Goal: Contribute content: Contribute content

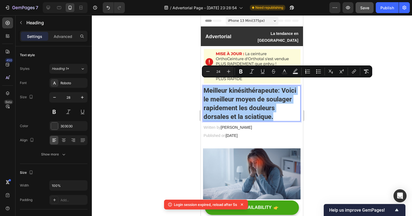
click at [365, 10] on button "Save" at bounding box center [365, 7] width 18 height 11
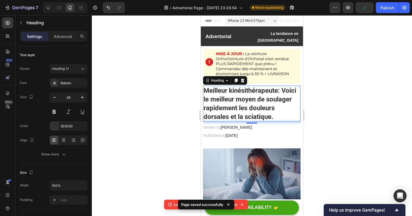
click at [243, 205] on icon at bounding box center [241, 204] width 5 height 5
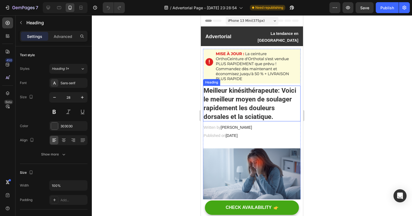
click at [251, 96] on span "Meilleur kinésithérapeute: Voici le meilleur moyen de soulager rapidement les d…" at bounding box center [250, 104] width 93 height 34
click at [259, 87] on span "Meilleur kinésithérapeute: Voici le meilleur moyen de soulager rapidement les d…" at bounding box center [250, 104] width 93 height 34
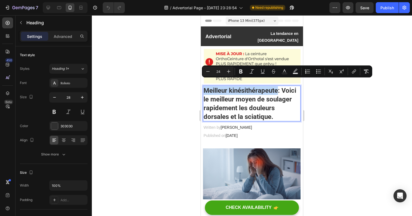
drag, startPoint x: 279, startPoint y: 84, endPoint x: 192, endPoint y: 85, distance: 86.9
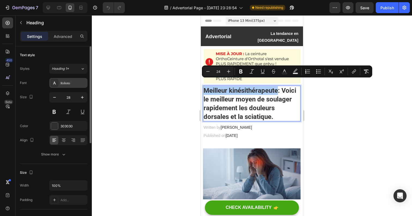
click at [77, 83] on div "Roboto" at bounding box center [74, 83] width 26 height 5
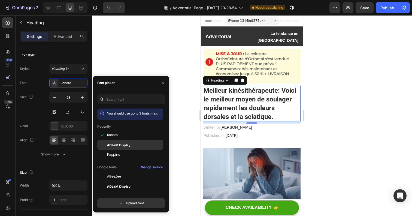
drag, startPoint x: 143, startPoint y: 136, endPoint x: 143, endPoint y: 142, distance: 6.0
click at [143, 142] on div "ADLaM Display" at bounding box center [130, 145] width 66 height 10
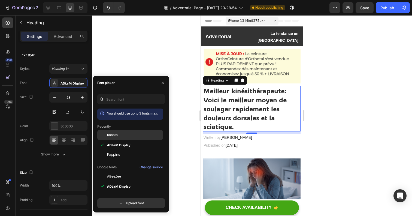
click at [139, 135] on div "Roboto" at bounding box center [134, 134] width 55 height 5
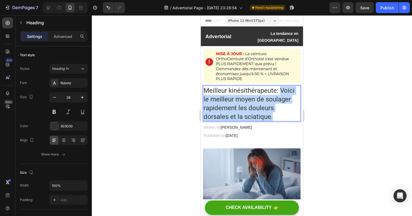
drag, startPoint x: 281, startPoint y: 83, endPoint x: 282, endPoint y: 108, distance: 24.8
click at [282, 108] on p "Meilleur kinésithérapeute: Voici le meilleur moyen de soulager rapidement les d…" at bounding box center [252, 103] width 96 height 35
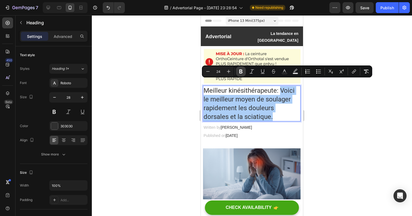
click at [241, 70] on icon "Editor contextual toolbar" at bounding box center [240, 71] width 3 height 4
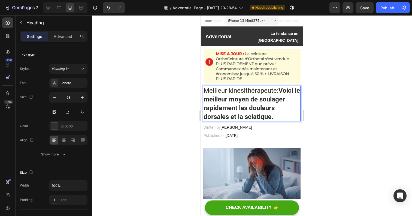
click at [277, 87] on span "Meilleur kinésithérapeute: Voici le meilleur moyen de soulager rapidement les d…" at bounding box center [252, 104] width 96 height 34
click at [277, 87] on span "Meilleur kinésithérapeute : Voici le meilleur moyen de soulager rapidement les …" at bounding box center [249, 104] width 91 height 34
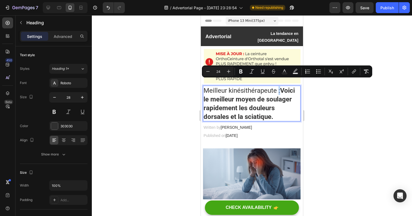
click at [280, 87] on span "Meilleur kinésithérapeute : Voici le meilleur moyen de soulager rapidement les …" at bounding box center [249, 104] width 91 height 34
click at [243, 72] on icon "Editor contextual toolbar" at bounding box center [240, 71] width 5 height 5
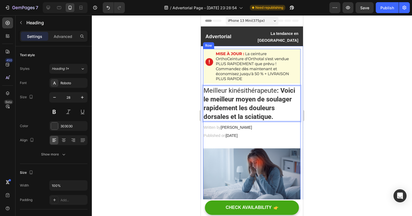
click at [246, 96] on p "Meilleur kinésithérapeute : Voici le meilleur moyen de soulager rapidement les …" at bounding box center [252, 103] width 96 height 35
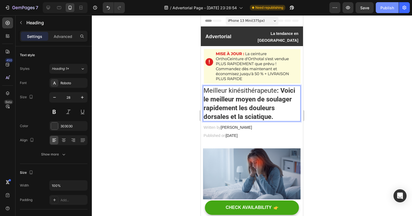
click at [390, 9] on div "Publish" at bounding box center [387, 8] width 14 height 6
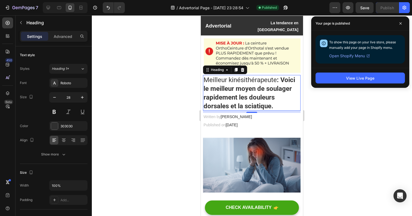
scroll to position [11, 0]
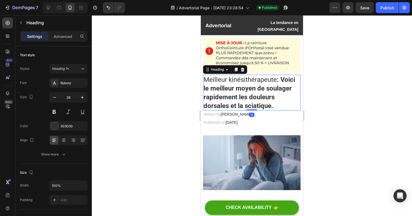
drag, startPoint x: 253, startPoint y: 104, endPoint x: 253, endPoint y: 101, distance: 3.3
click at [253, 101] on div "⁠⁠⁠⁠⁠⁠⁠ Meilleur kinésithérapeute : Voici le meilleur moyen de soulager rapidem…" at bounding box center [252, 93] width 98 height 36
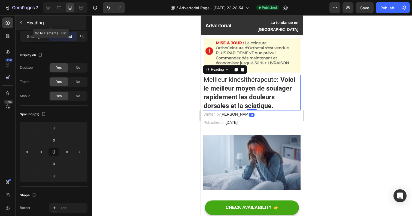
click at [21, 23] on icon "button" at bounding box center [21, 22] width 4 height 4
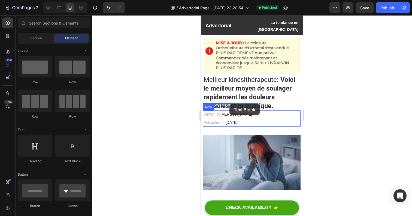
drag, startPoint x: 268, startPoint y: 165, endPoint x: 229, endPoint y: 104, distance: 71.7
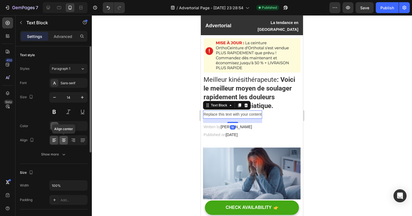
click at [64, 140] on icon at bounding box center [64, 140] width 4 height 1
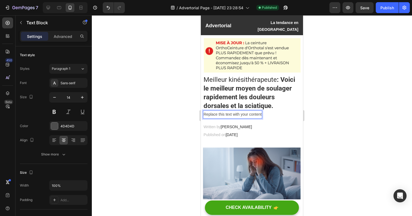
click at [212, 110] on div "Replace this text with your content" at bounding box center [232, 114] width 59 height 8
click at [212, 111] on p "Replace this text with your content" at bounding box center [233, 114] width 58 height 7
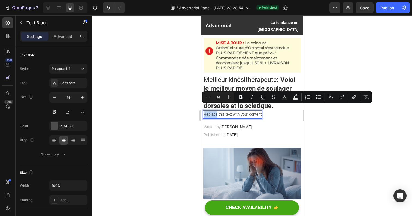
click at [212, 111] on p "Replace this text with your content" at bounding box center [233, 114] width 58 height 7
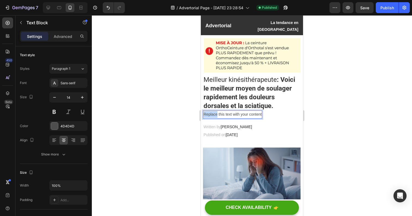
click at [212, 111] on p "Replace this text with your content" at bounding box center [233, 114] width 58 height 7
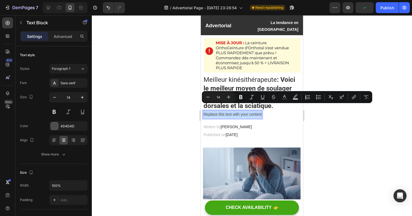
click at [262, 110] on div "Replace this text with your content" at bounding box center [232, 114] width 59 height 8
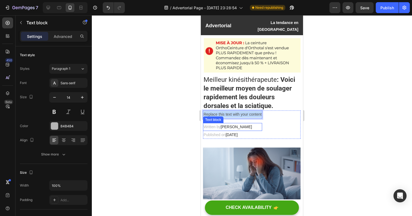
click at [211, 123] on p "Written by [PERSON_NAME]" at bounding box center [233, 126] width 58 height 7
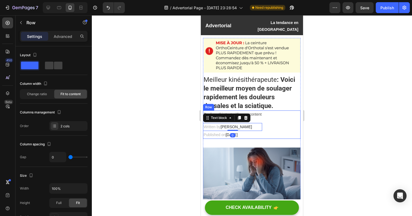
click at [271, 110] on div "Replace this text with your content Text Block Written by [PERSON_NAME] Text bl…" at bounding box center [252, 124] width 98 height 28
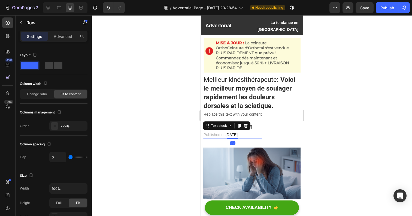
click at [238, 132] on span "[DATE]" at bounding box center [232, 134] width 12 height 4
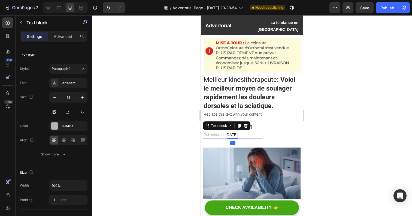
click at [238, 132] on span "[DATE]" at bounding box center [232, 134] width 12 height 4
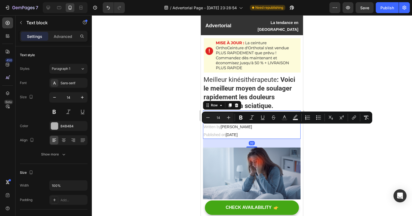
click at [273, 130] on div "Replace this text with your content Text Block Written by [PERSON_NAME] Text bl…" at bounding box center [252, 124] width 98 height 28
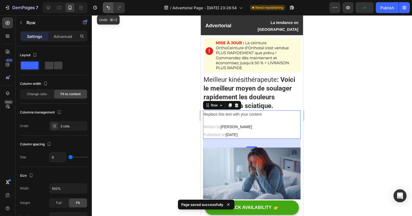
click at [108, 8] on icon "Undo/Redo" at bounding box center [107, 7] width 5 height 5
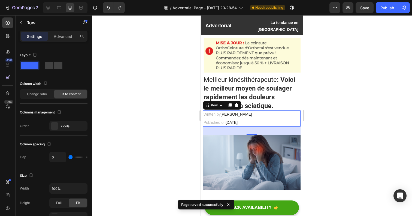
click at [108, 115] on div at bounding box center [252, 115] width 320 height 201
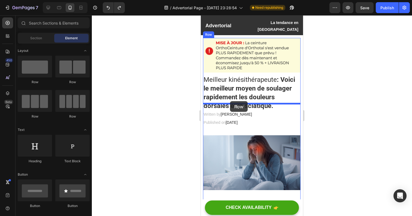
drag, startPoint x: 229, startPoint y: 82, endPoint x: 230, endPoint y: 101, distance: 19.6
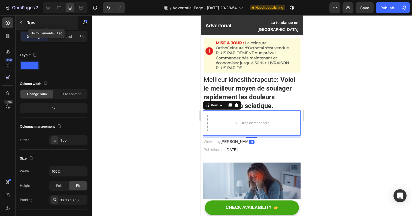
click at [19, 23] on icon "button" at bounding box center [21, 22] width 4 height 4
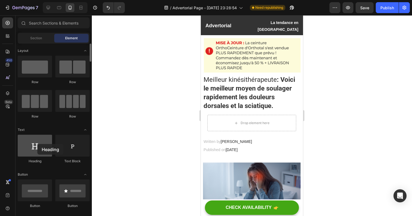
drag, startPoint x: 36, startPoint y: 149, endPoint x: 37, endPoint y: 143, distance: 5.7
click at [37, 143] on div at bounding box center [35, 146] width 34 height 22
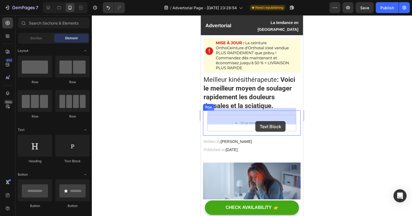
drag, startPoint x: 262, startPoint y: 165, endPoint x: 254, endPoint y: 117, distance: 48.0
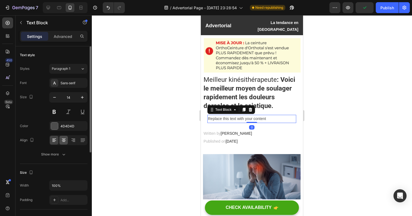
click at [67, 141] on div at bounding box center [63, 140] width 8 height 9
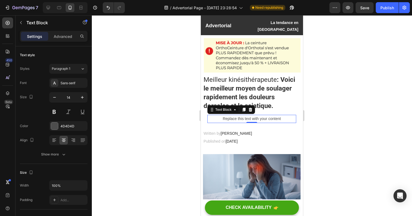
click at [238, 115] on div "Replace this text with your content" at bounding box center [251, 119] width 89 height 8
click at [238, 115] on p "Replace this text with your content" at bounding box center [252, 118] width 88 height 7
click at [245, 115] on p "Replace this text with your content" at bounding box center [252, 118] width 88 height 7
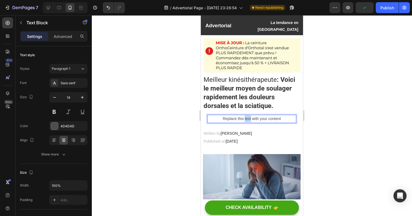
click at [245, 115] on p "Replace this text with your content" at bounding box center [252, 118] width 88 height 7
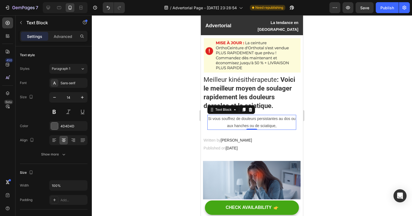
click at [283, 120] on p "Si vous souffrez de douleurs persistantes au dos ou aux hanches ou de sciatique," at bounding box center [252, 122] width 88 height 14
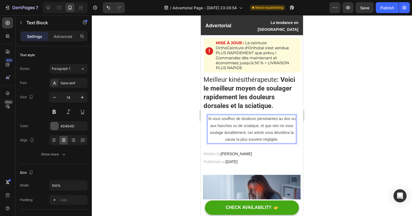
click at [229, 120] on p "Si vous souffrez de douleurs persistantes au dos ou aux hanches ou de sciatique…" at bounding box center [252, 129] width 88 height 28
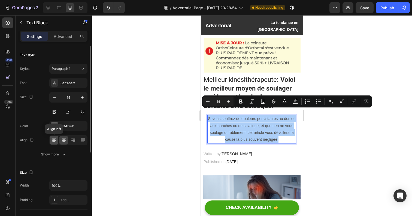
click at [55, 141] on icon at bounding box center [54, 139] width 5 height 5
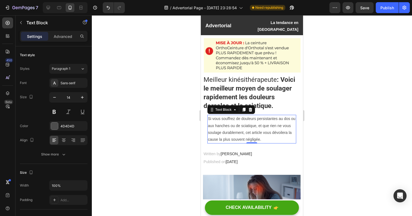
click at [222, 123] on p "Si vous souffrez de douleurs persistantes au dos ou aux hanches ou de sciatique…" at bounding box center [252, 129] width 88 height 28
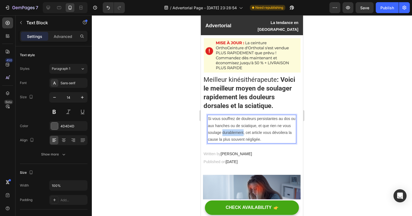
click at [222, 123] on p "Si vous souffrez de douleurs persistantes au dos ou aux hanches ou de sciatique…" at bounding box center [252, 129] width 88 height 28
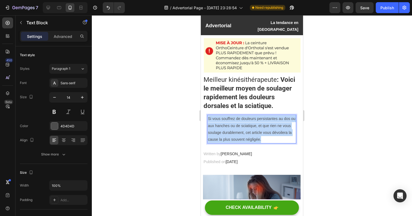
click at [222, 123] on p "Si vous souffrez de douleurs persistantes au dos ou aux hanches ou de sciatique…" at bounding box center [252, 129] width 88 height 28
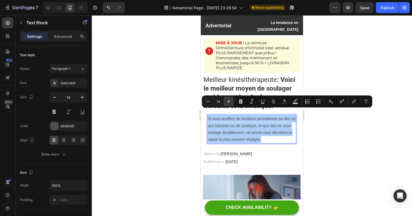
click at [229, 102] on icon "Editor contextual toolbar" at bounding box center [228, 101] width 5 height 5
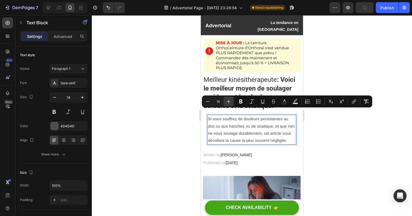
click at [229, 102] on icon "Editor contextual toolbar" at bounding box center [228, 101] width 5 height 5
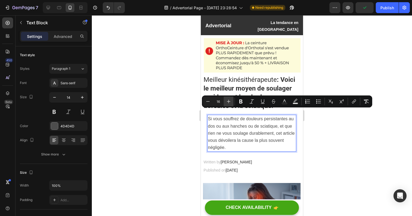
click at [229, 102] on icon "Editor contextual toolbar" at bounding box center [228, 101] width 5 height 5
type input "17"
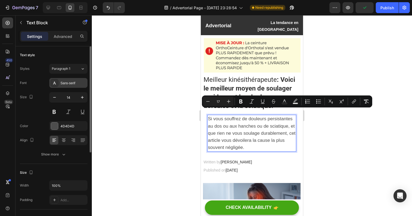
click at [71, 82] on div "Sans-serif" at bounding box center [74, 83] width 26 height 5
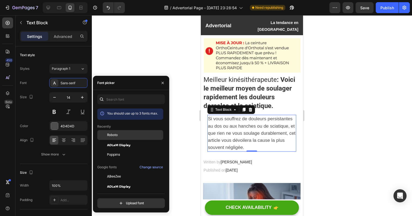
click at [111, 137] on span "Roboto" at bounding box center [112, 134] width 11 height 5
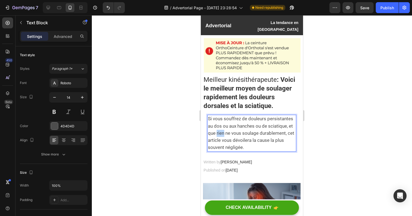
click at [220, 125] on span "Si vous souffrez de douleurs persistantes au dos ou aux hanches ou de sciatique…" at bounding box center [251, 133] width 86 height 34
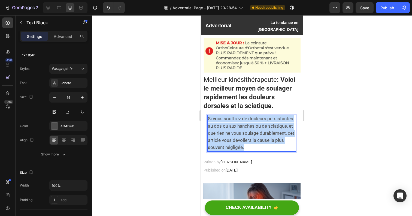
click at [220, 125] on span "Si vous souffrez de douleurs persistantes au dos ou aux hanches ou de sciatique…" at bounding box center [251, 133] width 86 height 34
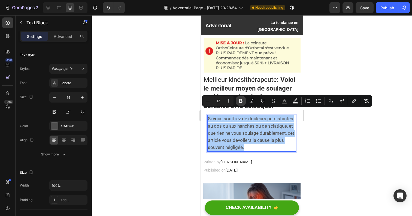
click at [241, 102] on icon "Editor contextual toolbar" at bounding box center [240, 101] width 3 height 4
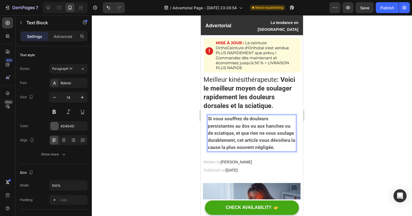
click at [215, 124] on strong "Si vous souffrez de douleurs persistantes au dos ou aux hanches ou de sciatique…" at bounding box center [251, 133] width 87 height 34
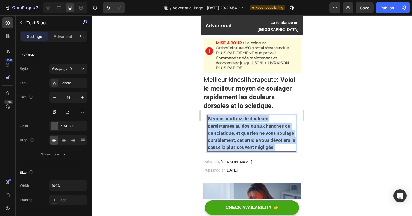
click at [215, 124] on strong "Si vous souffrez de douleurs persistantes au dos ou aux hanches ou de sciatique…" at bounding box center [251, 133] width 87 height 34
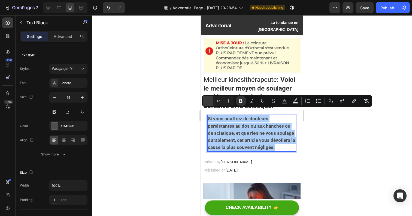
click at [206, 99] on icon "Editor contextual toolbar" at bounding box center [207, 100] width 5 height 5
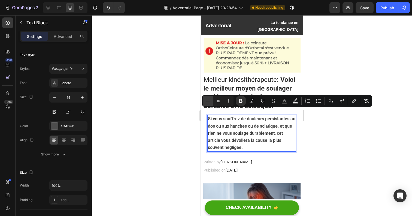
click at [206, 99] on icon "Editor contextual toolbar" at bounding box center [207, 100] width 5 height 5
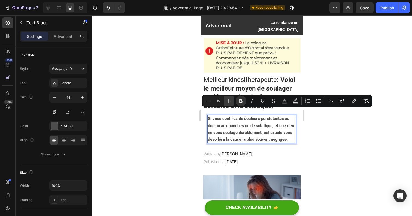
click at [229, 101] on icon "Editor contextual toolbar" at bounding box center [228, 100] width 5 height 5
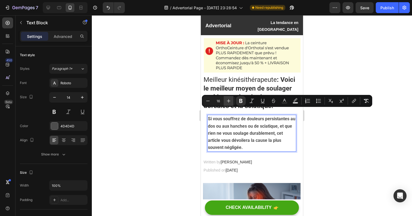
click at [229, 101] on icon "Editor contextual toolbar" at bounding box center [228, 100] width 5 height 5
type input "17"
click at [209, 99] on icon "Editor contextual toolbar" at bounding box center [207, 100] width 5 height 5
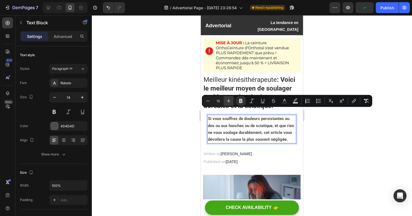
click at [230, 98] on icon "Editor contextual toolbar" at bounding box center [228, 100] width 5 height 5
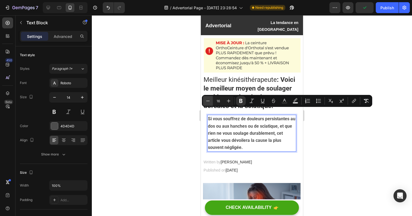
click at [208, 100] on icon "Editor contextual toolbar" at bounding box center [207, 100] width 5 height 5
type input "15"
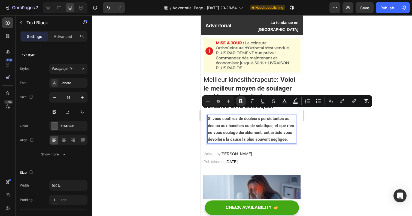
click at [261, 121] on strong "Si vous souffrez de douleurs persistantes au dos ou aux hanches ou de sciatique…" at bounding box center [251, 129] width 86 height 26
click at [275, 123] on p "Si vous souffrez de douleurs persistantes au dos ou aux hanches ou de sciatique…" at bounding box center [252, 129] width 88 height 28
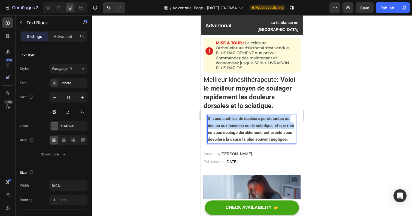
drag, startPoint x: 295, startPoint y: 120, endPoint x: 208, endPoint y: 111, distance: 87.4
click at [208, 115] on p "Si vous souffrez de douleurs persistantes au dos ou aux hanches ou de sciatique…" at bounding box center [252, 129] width 88 height 28
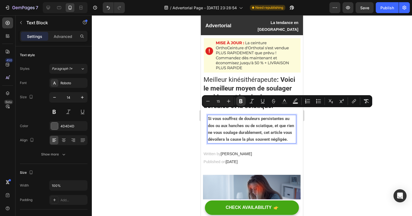
click at [259, 126] on strong "Si vous souffrez de douleurs persistantes au dos ou aux hanches ou de sciatique…" at bounding box center [251, 129] width 86 height 26
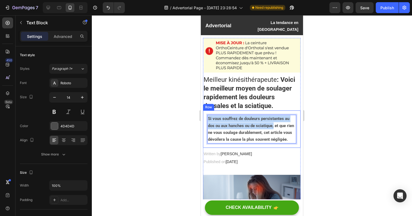
drag, startPoint x: 274, startPoint y: 120, endPoint x: 205, endPoint y: 111, distance: 70.2
click at [205, 111] on div "Si vous souffrez de douleurs persistantes au dos ou aux hanches ou de sciatique…" at bounding box center [252, 128] width 98 height 37
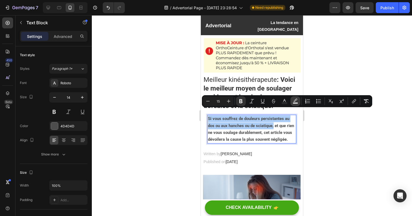
click at [297, 102] on icon "Editor contextual toolbar" at bounding box center [295, 100] width 5 height 5
type input "000000"
type input "77"
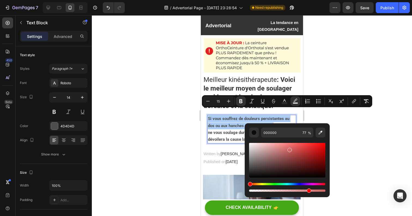
click at [289, 149] on div "Editor contextual toolbar" at bounding box center [287, 160] width 76 height 35
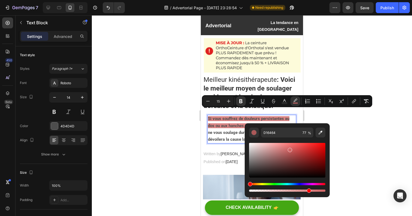
click at [261, 183] on div "Hue" at bounding box center [287, 184] width 76 height 2
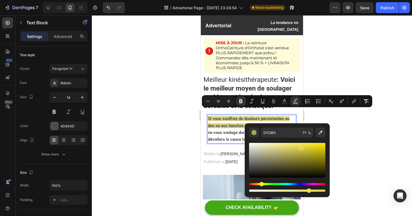
drag, startPoint x: 298, startPoint y: 150, endPoint x: 301, endPoint y: 146, distance: 5.4
click at [301, 146] on div "Editor contextual toolbar" at bounding box center [287, 160] width 76 height 35
drag, startPoint x: 301, startPoint y: 144, endPoint x: 301, endPoint y: 141, distance: 3.1
click at [301, 141] on div "Editor contextual toolbar" at bounding box center [287, 164] width 76 height 55
type input "FFF051"
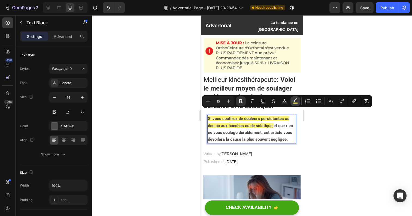
click at [297, 105] on button "color" at bounding box center [296, 101] width 10 height 10
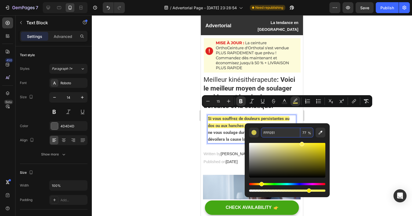
click at [275, 136] on input "FFF051" at bounding box center [280, 133] width 39 height 10
paste input "#fcbf05"
type input "FCBF05"
type input "100"
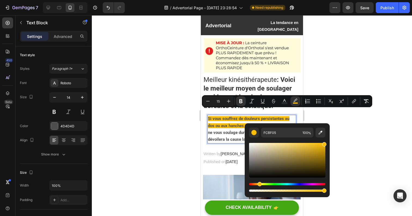
click at [348, 131] on div at bounding box center [252, 115] width 320 height 201
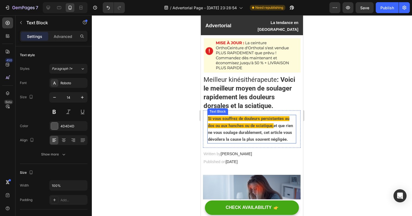
click at [243, 115] on p "Si vous souffrez de douleurs persistantes au dos ou aux hanches ou de sciatique…" at bounding box center [252, 129] width 88 height 28
click at [238, 120] on strong "Si vous souffrez de douleurs persistantes au dos ou aux hanches ou de sciatique," at bounding box center [248, 122] width 81 height 12
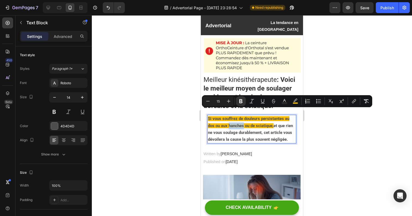
click at [238, 119] on strong "Si vous souffrez de douleurs persistantes au dos ou aux hanches ou de sciatique," at bounding box center [248, 122] width 81 height 12
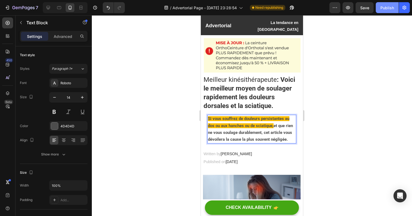
click at [384, 10] on button "Publish" at bounding box center [387, 7] width 23 height 11
click at [234, 116] on strong "Si vous souffrez de douleurs persistantes au dos ou aux hanches ou de sciatique," at bounding box center [248, 122] width 81 height 12
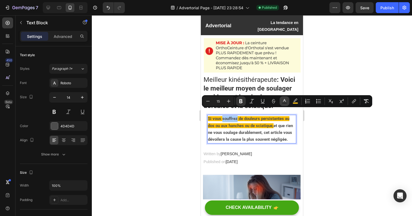
click at [286, 101] on icon "Editor contextual toolbar" at bounding box center [284, 100] width 5 height 5
type input "4D4D4D"
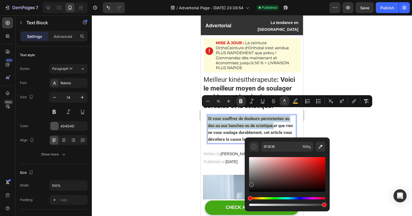
type input "3A3939"
click at [251, 183] on div "Editor contextual toolbar" at bounding box center [251, 185] width 4 height 4
click at [226, 125] on strong "et que rien ne vous soulage durablement, cet article vous dévoilera la cause la…" at bounding box center [250, 132] width 85 height 19
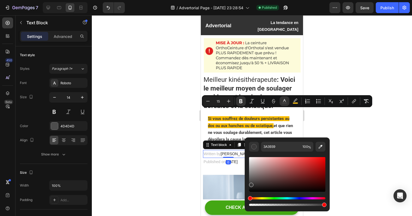
click at [213, 151] on p "Written by [PERSON_NAME]" at bounding box center [229, 153] width 50 height 7
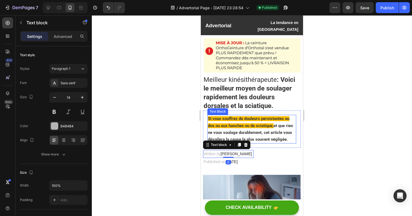
click at [270, 123] on p "Si vous souffrez de douleurs persistantes au dos ou aux hanches ou de sciatique…" at bounding box center [252, 129] width 88 height 28
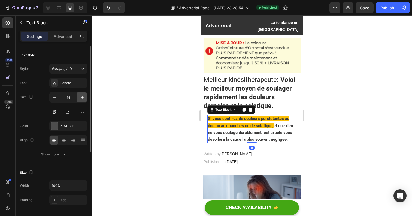
click at [82, 98] on icon "button" at bounding box center [82, 97] width 3 height 3
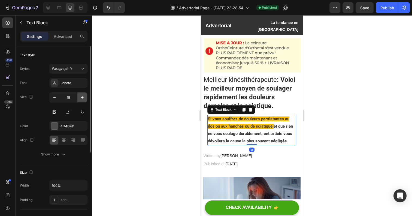
click at [82, 98] on icon "button" at bounding box center [82, 97] width 3 height 3
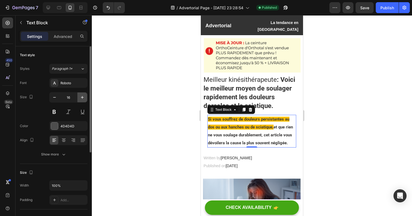
click at [82, 99] on icon "button" at bounding box center [82, 97] width 5 height 5
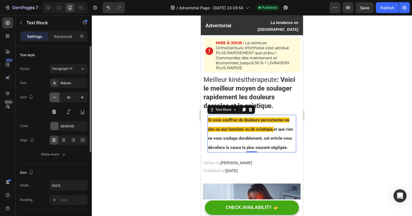
click at [55, 101] on button "button" at bounding box center [55, 97] width 10 height 10
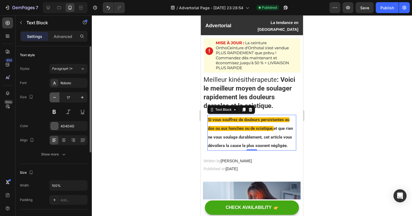
click at [55, 101] on button "button" at bounding box center [55, 97] width 10 height 10
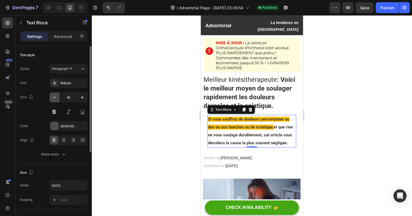
click at [54, 101] on button "button" at bounding box center [55, 97] width 10 height 10
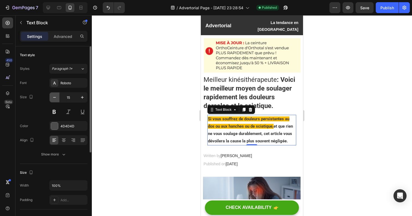
click at [54, 101] on button "button" at bounding box center [55, 97] width 10 height 10
type input "14"
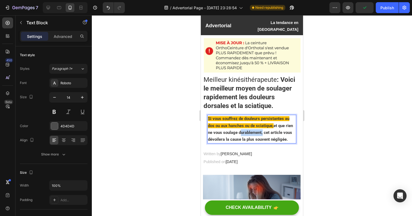
click at [242, 125] on strong "et que rien ne vous soulage durablement, cet article vous dévoilera la cause la…" at bounding box center [250, 132] width 85 height 19
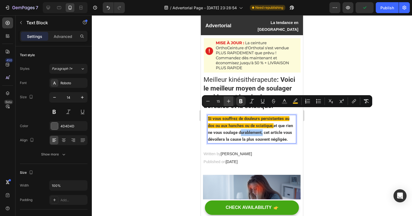
click at [231, 99] on button "Plus" at bounding box center [229, 101] width 10 height 10
type input "16"
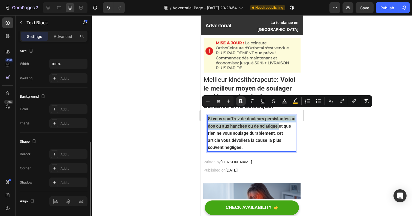
scroll to position [138, 0]
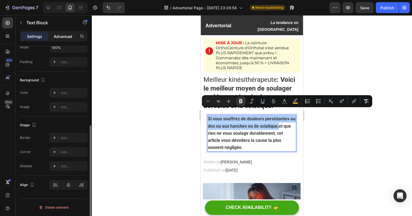
click at [61, 35] on p "Advanced" at bounding box center [63, 37] width 19 height 6
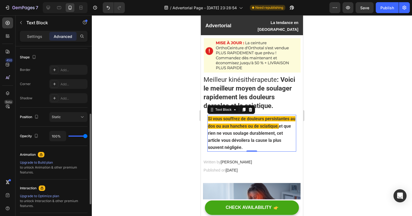
scroll to position [143, 0]
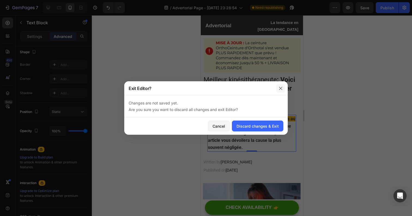
click at [284, 87] on button "button" at bounding box center [280, 88] width 9 height 9
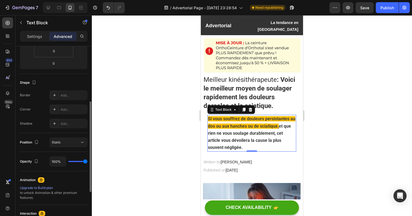
scroll to position [0, 0]
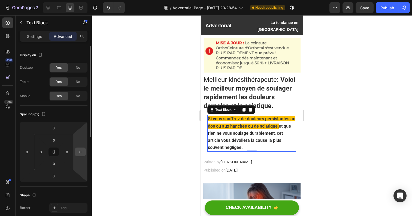
click at [75, 152] on div "0 0 0 0 0 0 0 0" at bounding box center [54, 152] width 68 height 60
drag, startPoint x: 87, startPoint y: 149, endPoint x: 91, endPoint y: 147, distance: 4.5
click at [90, 0] on html "7 / Advertorial Page - [DATE] 23:28:54 Need republishing Preview Save Publish 4…" at bounding box center [206, 0] width 412 height 0
type input "6"
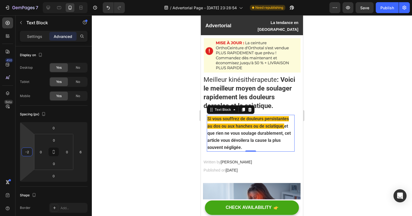
type input "-4"
click at [21, 0] on html "7 / Advertorial Page - [DATE] 23:28:54 Need republishing Preview Save Publish 4…" at bounding box center [206, 0] width 412 height 0
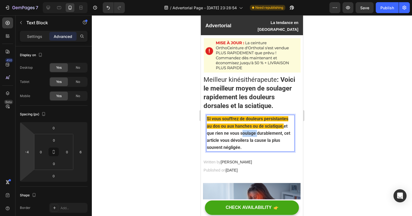
click at [231, 123] on strong "et que rien ne vous soulage durablement, cet article vous dévoilera la cause la…" at bounding box center [248, 136] width 83 height 27
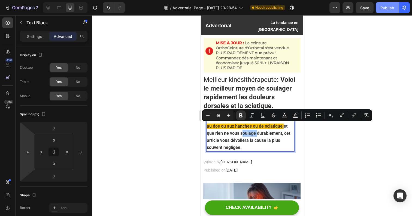
click at [388, 8] on div "Publish" at bounding box center [387, 8] width 14 height 6
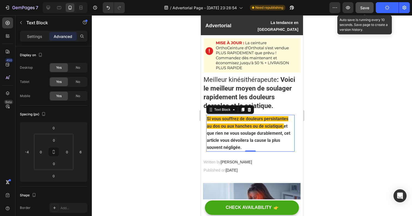
click at [364, 12] on button "Save" at bounding box center [365, 7] width 18 height 11
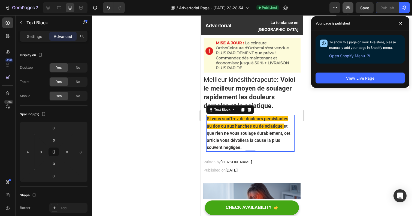
click at [349, 6] on icon "button" at bounding box center [347, 7] width 5 height 5
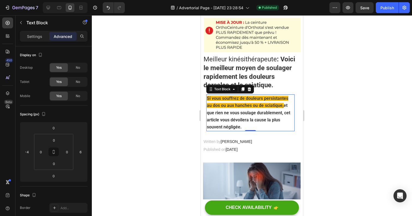
scroll to position [37, 0]
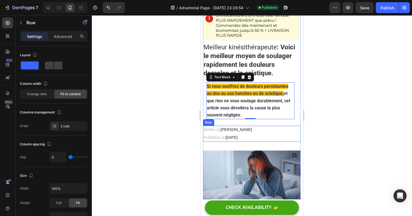
click at [280, 134] on div "Written by [PERSON_NAME] Text block Published on [DATE] Text block Row" at bounding box center [252, 134] width 98 height 16
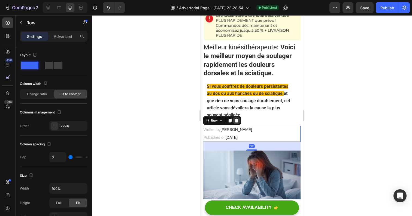
click at [237, 119] on icon at bounding box center [237, 121] width 4 height 4
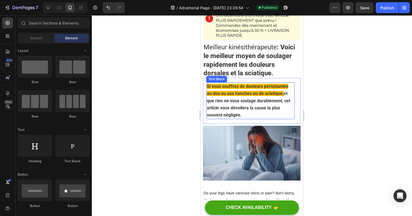
click at [243, 117] on p "Si vous souffrez de douleurs persistantes au dos ou aux hanches ou de sciatique…" at bounding box center [250, 101] width 87 height 36
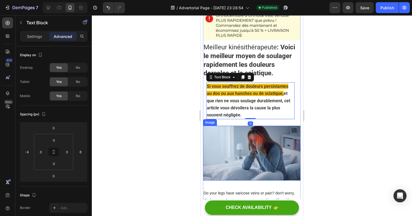
click at [229, 126] on img at bounding box center [252, 153] width 98 height 55
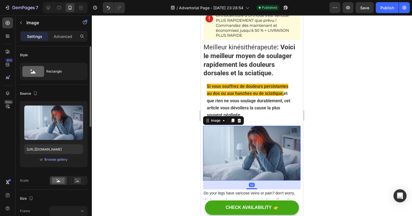
click at [56, 162] on div "or Browse gallery" at bounding box center [53, 159] width 59 height 7
click at [56, 161] on div "Browse gallery" at bounding box center [55, 159] width 23 height 5
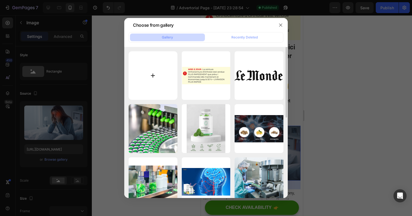
click at [157, 70] on input "file" at bounding box center [153, 75] width 49 height 49
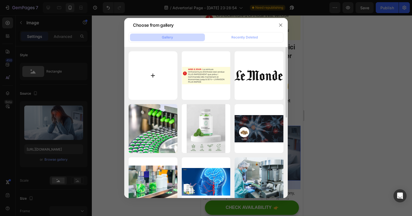
type input "C:\fakepath\imgi_4_gempages_532115448376853406-5258503a-084f-4461-a8b8-9bd58bcf…"
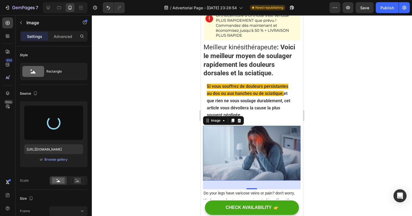
type input "[URL][DOMAIN_NAME]"
